Goal: Information Seeking & Learning: Learn about a topic

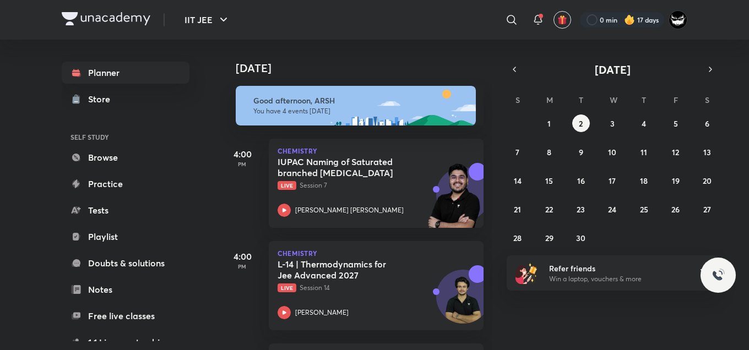
scroll to position [116, 0]
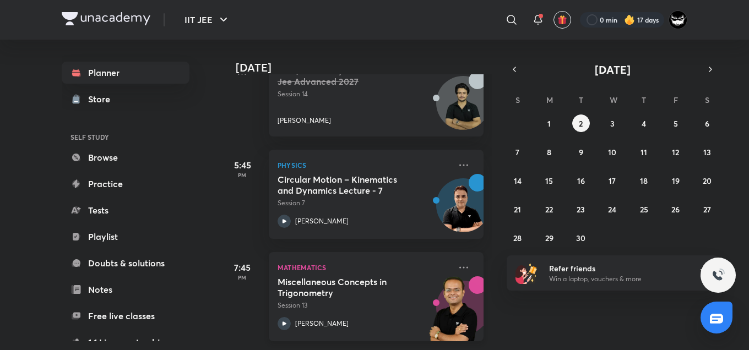
scroll to position [201, 0]
click at [593, 326] on div "Today Good afternoon, ARSH You have 4 events today 4:00 PM Chemistry IUPAC Nami…" at bounding box center [483, 195] width 527 height 311
click at [360, 301] on p "Session 13" at bounding box center [364, 306] width 173 height 10
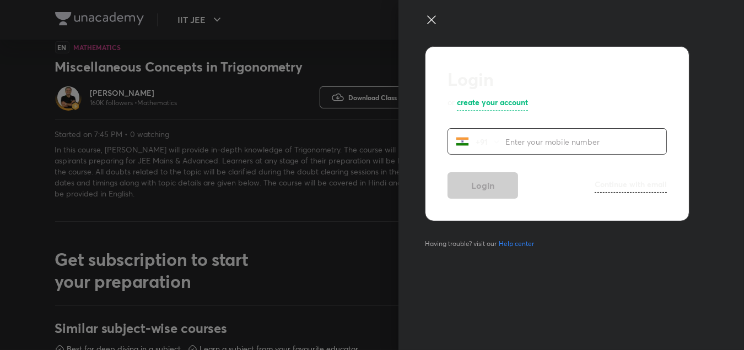
scroll to position [613, 0]
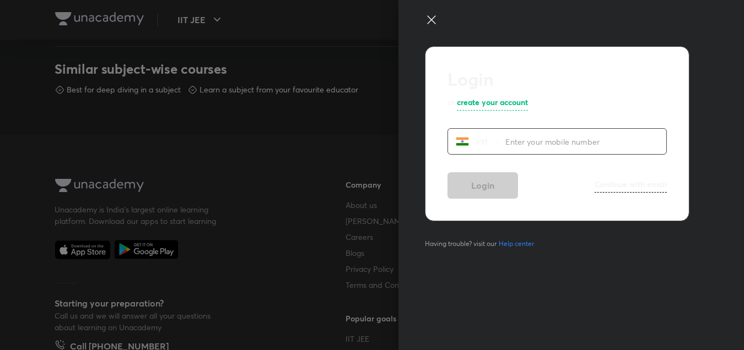
scroll to position [558, 0]
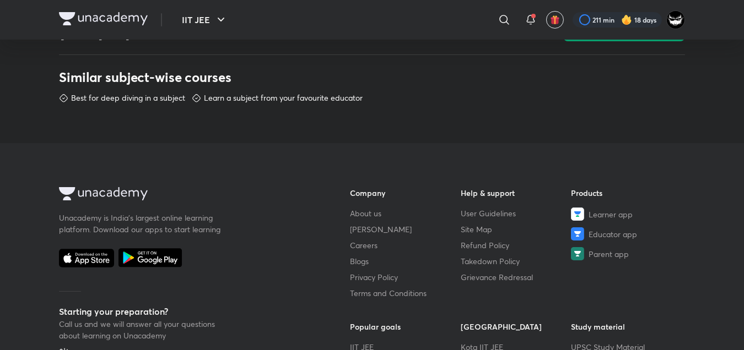
scroll to position [613, 0]
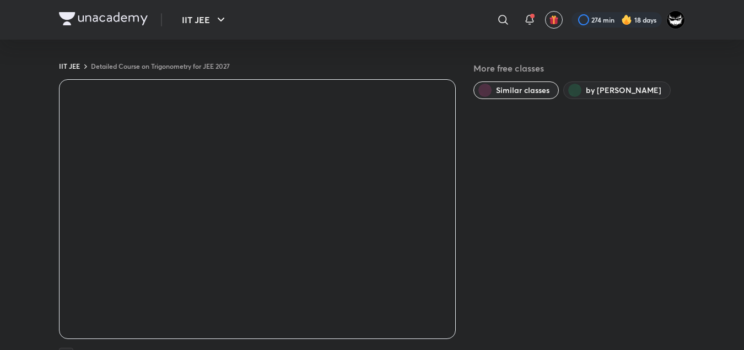
scroll to position [613, 0]
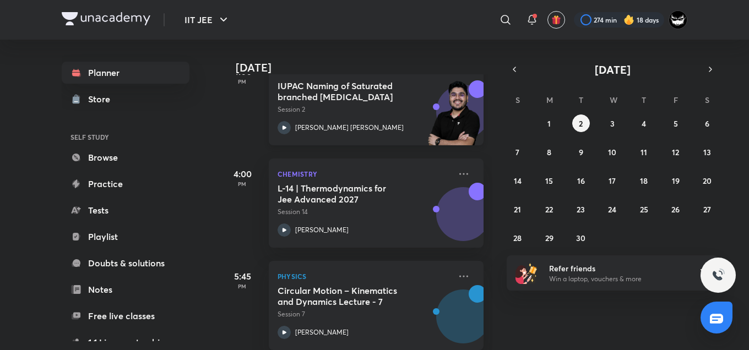
scroll to position [65, 0]
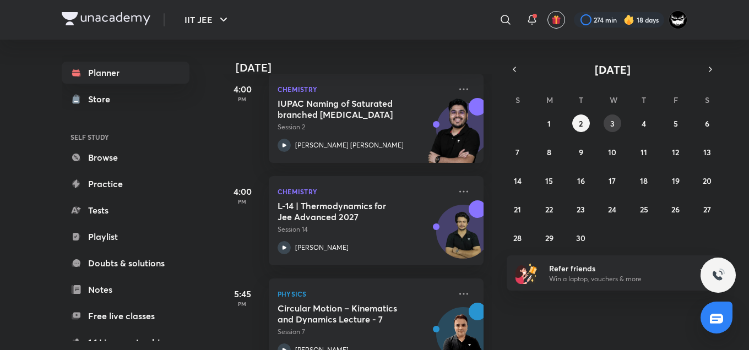
click at [608, 122] on button "3" at bounding box center [613, 124] width 18 height 18
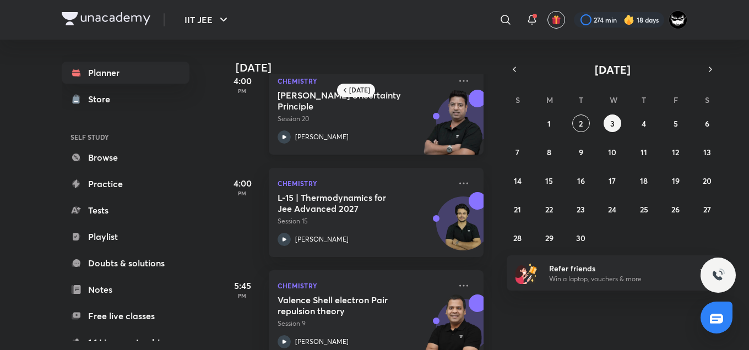
scroll to position [0, 0]
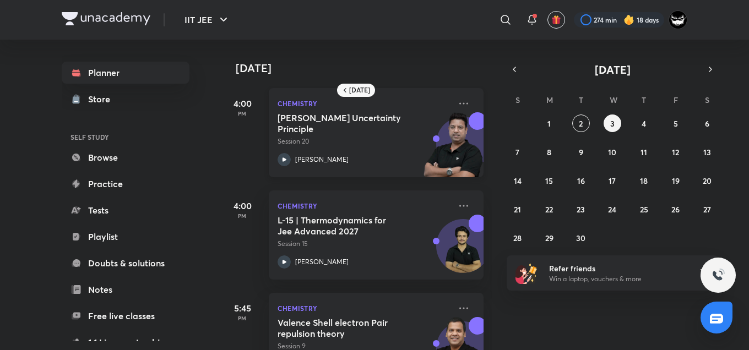
click at [432, 131] on img at bounding box center [453, 150] width 61 height 76
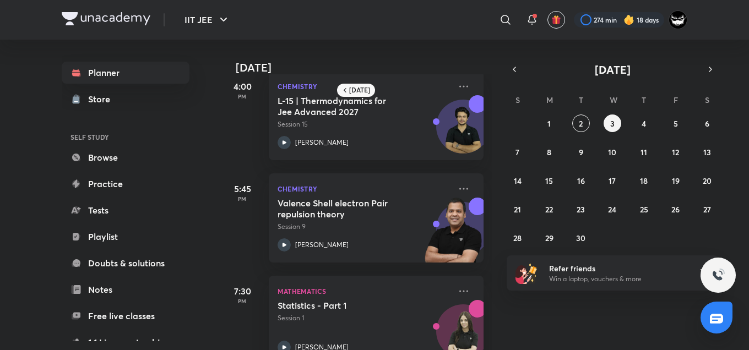
scroll to position [120, 0]
click at [403, 61] on h4 "[DATE]" at bounding box center [365, 67] width 259 height 13
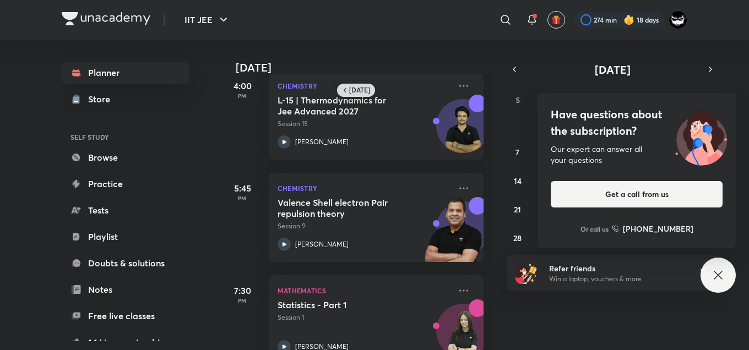
click at [351, 86] on h6 "[DATE]" at bounding box center [359, 90] width 21 height 9
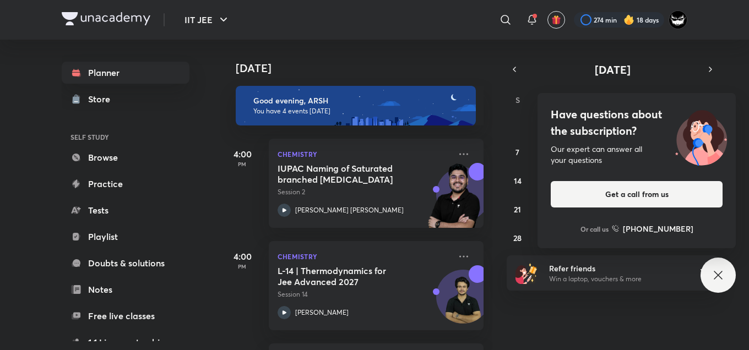
click at [626, 133] on h4 "Have questions about the subscription?" at bounding box center [637, 122] width 172 height 33
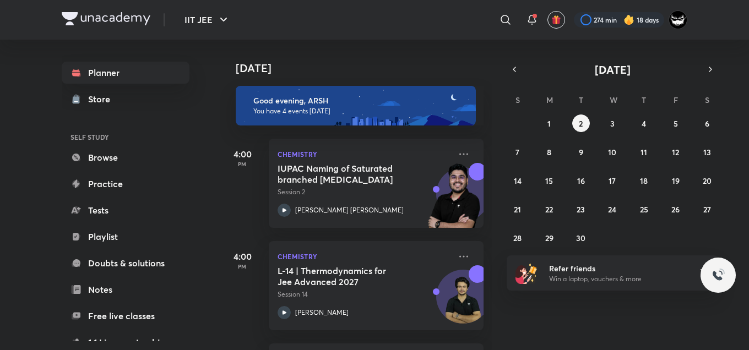
click at [622, 118] on div "31 1 2 3 4 5 6 7 8 9 10 11 12 13 14 15 16 17 18 19 20 21 22 23 24 25 26 27 28 2…" at bounding box center [613, 181] width 212 height 132
click at [617, 120] on button "3" at bounding box center [613, 124] width 18 height 18
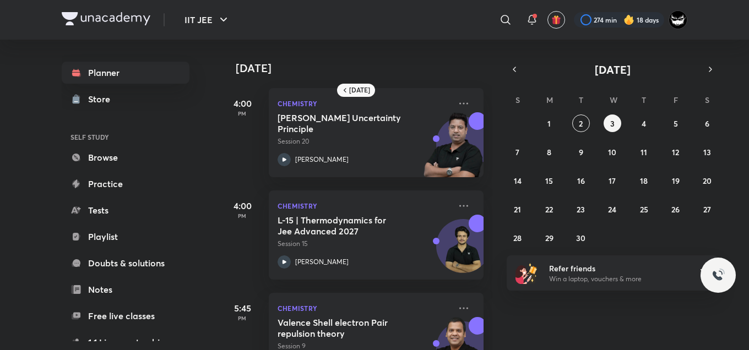
click at [399, 55] on div "[DATE]" at bounding box center [357, 57] width 274 height 35
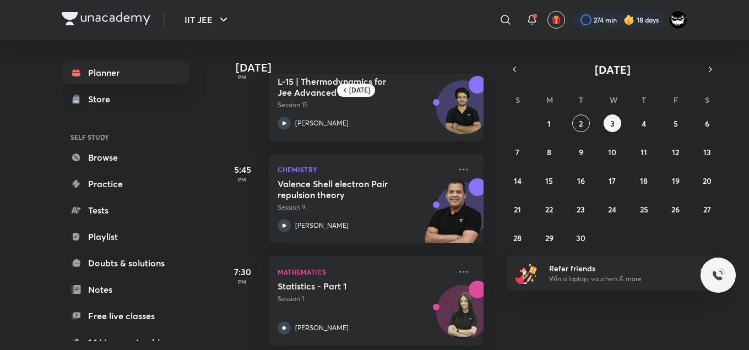
scroll to position [151, 0]
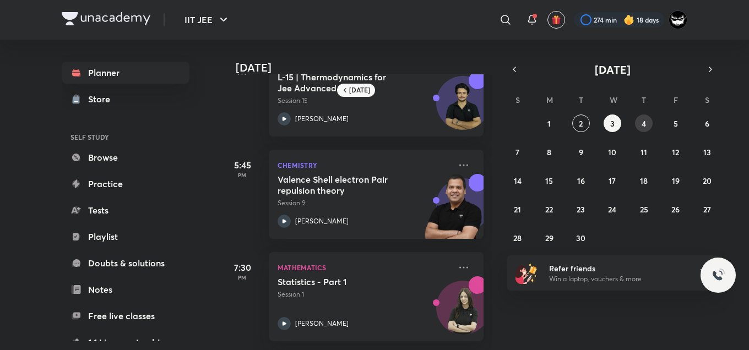
click at [644, 121] on abbr "4" at bounding box center [644, 123] width 4 height 10
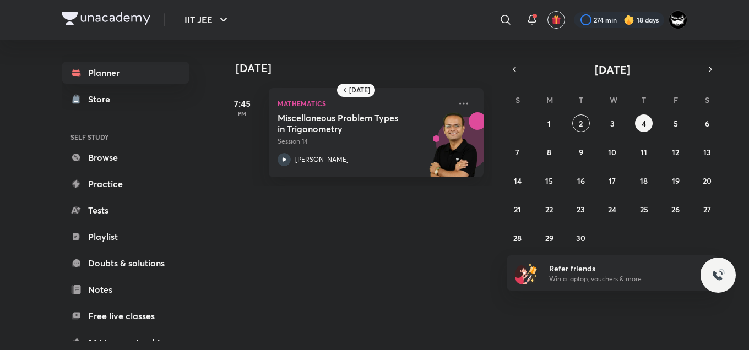
click at [406, 61] on div "[DATE]" at bounding box center [357, 57] width 274 height 35
click at [676, 121] on abbr "5" at bounding box center [676, 123] width 4 height 10
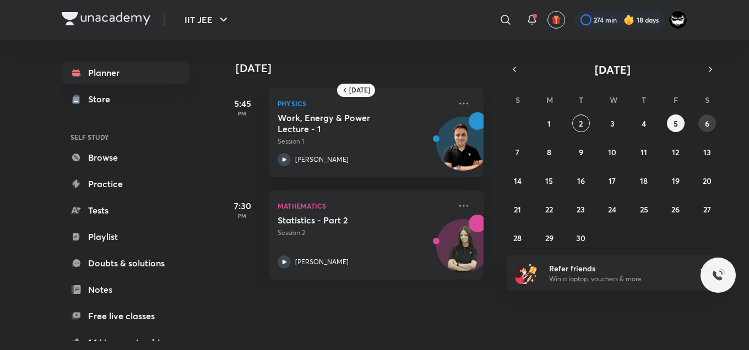
click at [704, 122] on button "6" at bounding box center [707, 124] width 18 height 18
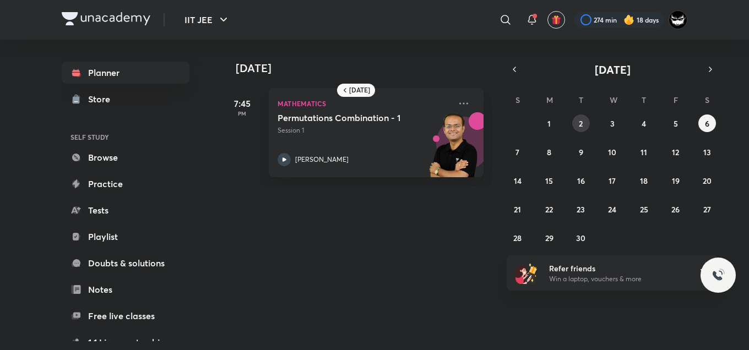
click at [584, 120] on button "2" at bounding box center [581, 124] width 18 height 18
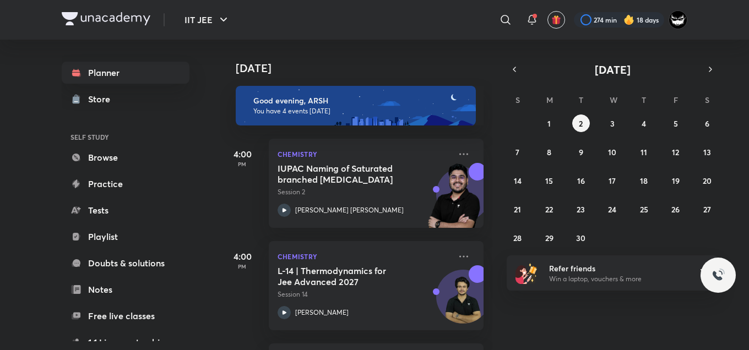
click at [405, 37] on div "IIT JEE ​ 274 min 18 days" at bounding box center [375, 20] width 626 height 40
click at [605, 321] on div "[DATE] Good evening, ARSH You have 4 events [DATE] 4:00 PM Chemistry IUPAC Nami…" at bounding box center [483, 195] width 527 height 311
